Goal: Find specific fact: Find specific fact

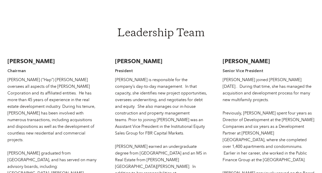
scroll to position [757, 0]
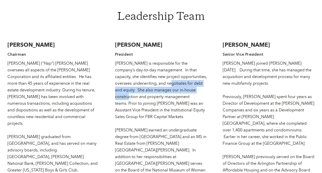
drag, startPoint x: 201, startPoint y: 71, endPoint x: 166, endPoint y: 61, distance: 36.3
click at [166, 61] on div "[PERSON_NAME] is responsible for the company’s day-to-day management. In that c…" at bounding box center [161, 123] width 92 height 127
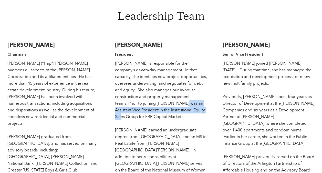
drag, startPoint x: 166, startPoint y: 61, endPoint x: 153, endPoint y: 83, distance: 25.8
click at [153, 83] on div "[PERSON_NAME] is responsible for the company’s day-to-day management. In that c…" at bounding box center [161, 123] width 92 height 127
drag, startPoint x: 153, startPoint y: 83, endPoint x: 169, endPoint y: 88, distance: 17.2
click at [169, 88] on div "[PERSON_NAME] is responsible for the company’s day-to-day management. In that c…" at bounding box center [161, 123] width 92 height 127
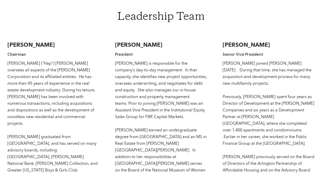
click at [182, 87] on div "[PERSON_NAME] is responsible for the company’s day-to-day management. In that c…" at bounding box center [161, 123] width 92 height 127
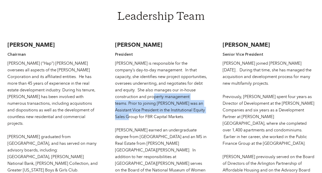
drag, startPoint x: 184, startPoint y: 91, endPoint x: 137, endPoint y: 74, distance: 50.2
click at [137, 74] on div "[PERSON_NAME] is responsible for the company’s day-to-day management. In that c…" at bounding box center [161, 123] width 92 height 127
click at [199, 74] on div "[PERSON_NAME] is responsible for the company’s day-to-day management. In that c…" at bounding box center [161, 123] width 92 height 127
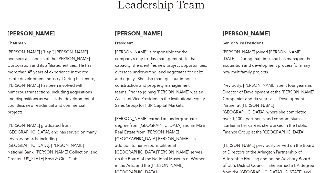
scroll to position [770, 0]
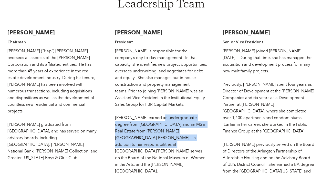
drag, startPoint x: 190, startPoint y: 120, endPoint x: 158, endPoint y: 98, distance: 38.3
click at [158, 98] on div "[PERSON_NAME] is responsible for the company’s day-to-day management. In that c…" at bounding box center [161, 111] width 92 height 127
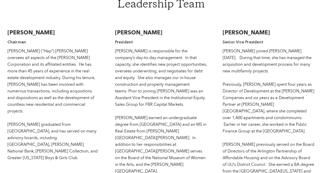
drag, startPoint x: 158, startPoint y: 98, endPoint x: 192, endPoint y: 119, distance: 39.6
click at [192, 119] on div "[PERSON_NAME] is responsible for the company’s day-to-day management. In that c…" at bounding box center [161, 111] width 92 height 127
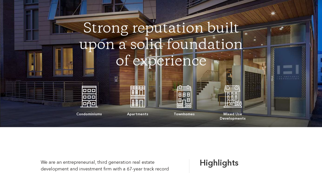
scroll to position [0, 0]
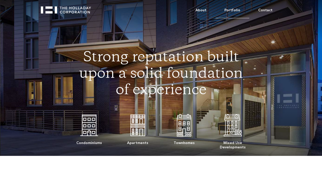
click at [238, 7] on link "Portfolio" at bounding box center [233, 11] width 34 height 16
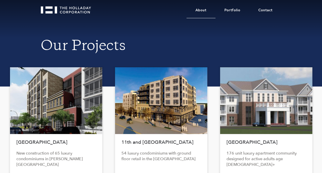
click at [204, 12] on link "About" at bounding box center [201, 11] width 29 height 16
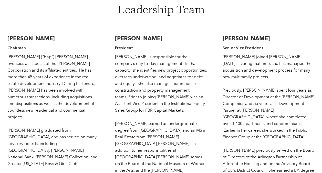
scroll to position [764, 0]
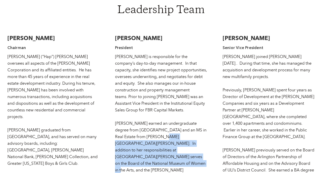
drag, startPoint x: 186, startPoint y: 137, endPoint x: 150, endPoint y: 116, distance: 42.5
click at [150, 116] on div "[PERSON_NAME] is responsible for the company’s day-to-day management. In that c…" at bounding box center [161, 116] width 92 height 127
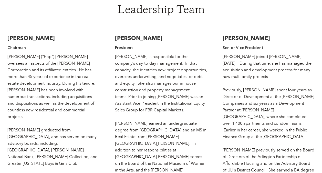
click at [124, 34] on h3 "Jessica Holladay Sterchi" at bounding box center [161, 38] width 92 height 8
click at [124, 34] on h3 "[PERSON_NAME]" at bounding box center [161, 38] width 92 height 8
drag, startPoint x: 124, startPoint y: 20, endPoint x: 188, endPoint y: 17, distance: 64.4
click at [188, 34] on h3 "[PERSON_NAME]" at bounding box center [161, 38] width 92 height 8
copy h3 "[PERSON_NAME]"
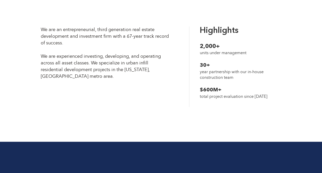
scroll to position [0, 0]
